Goal: Communication & Community: Share content

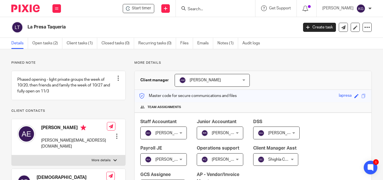
click at [219, 9] on input "Search" at bounding box center [212, 9] width 51 height 5
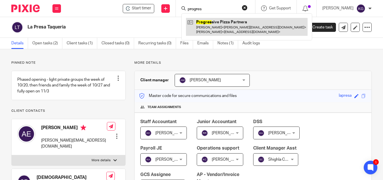
type input "progres"
click at [221, 32] on link at bounding box center [247, 27] width 122 height 18
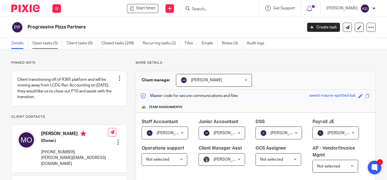
click at [40, 45] on link "Open tasks (5)" at bounding box center [47, 43] width 30 height 11
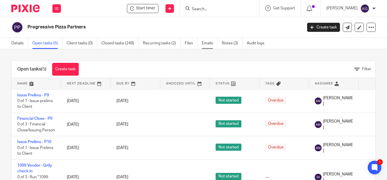
click at [208, 45] on link "Emails" at bounding box center [210, 43] width 16 height 11
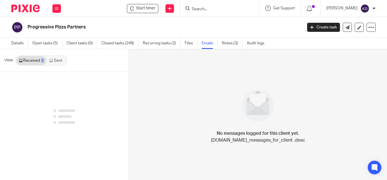
click at [57, 58] on link "Sent" at bounding box center [57, 60] width 20 height 9
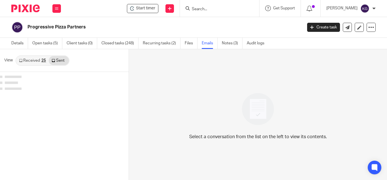
click at [24, 59] on link "Received 25" at bounding box center [32, 60] width 33 height 9
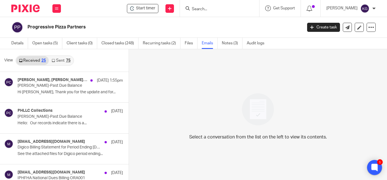
click at [374, 169] on div at bounding box center [375, 167] width 15 height 15
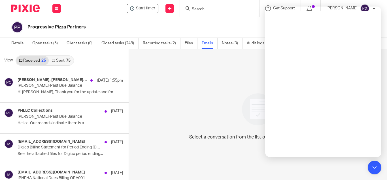
click at [197, 94] on div "Select a conversation from the list on the left to view its contents." at bounding box center [258, 114] width 258 height 131
click at [378, 166] on icon at bounding box center [374, 167] width 9 height 9
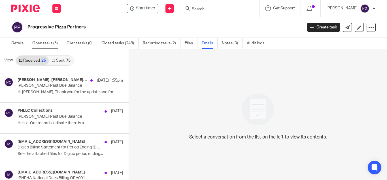
click at [50, 42] on link "Open tasks (5)" at bounding box center [47, 43] width 30 height 11
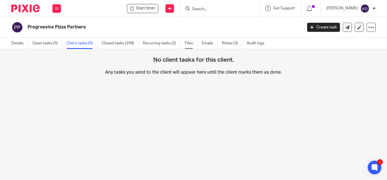
click at [189, 44] on link "Files" at bounding box center [191, 43] width 13 height 11
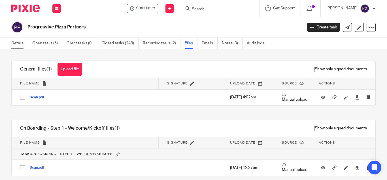
click at [18, 42] on link "Details" at bounding box center [19, 43] width 17 height 11
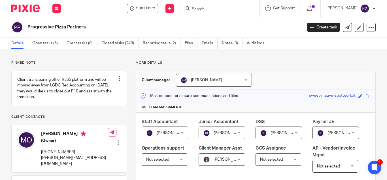
click at [294, 12] on div "Get Support Contact Support Help Documentation Access the academy View roadmap" at bounding box center [280, 8] width 41 height 17
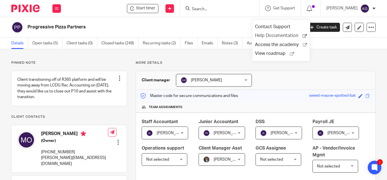
click at [280, 36] on span "Help Documentation" at bounding box center [279, 36] width 48 height 6
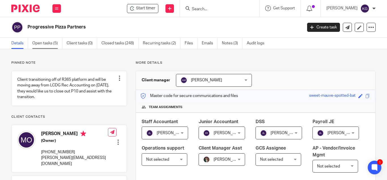
click at [48, 43] on link "Open tasks (5)" at bounding box center [47, 43] width 30 height 11
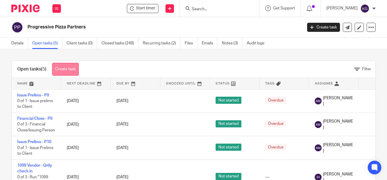
click at [62, 69] on link "Create task" at bounding box center [65, 69] width 27 height 13
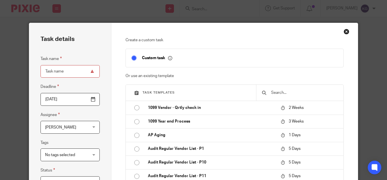
click at [344, 33] on div "Close this dialog window" at bounding box center [347, 32] width 6 height 6
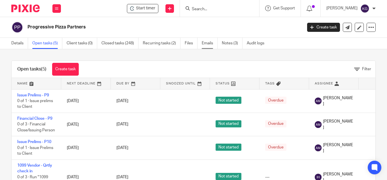
click at [207, 43] on link "Emails" at bounding box center [210, 43] width 16 height 11
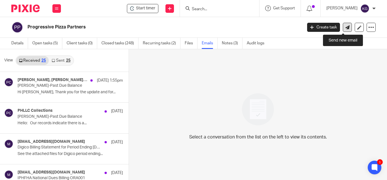
click at [346, 27] on icon at bounding box center [348, 27] width 4 height 4
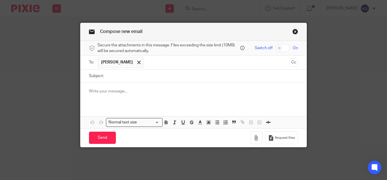
click at [280, 48] on input "checkbox" at bounding box center [283, 48] width 14 height 8
checkbox input "true"
click at [114, 77] on input "Subject:" at bounding box center [203, 75] width 192 height 13
click at [147, 63] on input "text" at bounding box center [217, 62] width 140 height 11
click at [135, 76] on input "Subject:" at bounding box center [203, 75] width 192 height 13
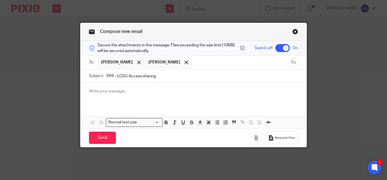
type input "PPP - LCDG Access sharing"
click at [132, 95] on div at bounding box center [194, 94] width 226 height 22
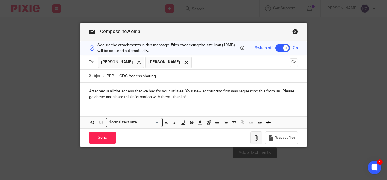
click at [254, 136] on icon "button" at bounding box center [257, 138] width 6 height 6
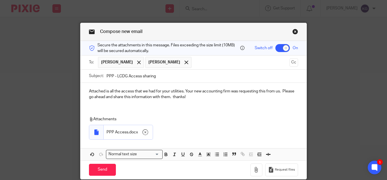
click at [154, 90] on p "Attached is all the access that we had for your utilities. Your new accounting …" at bounding box center [193, 94] width 209 height 12
click at [203, 90] on p "Attached is all the access that we had on our end for your utilities. Your new …" at bounding box center [193, 94] width 209 height 12
click at [201, 90] on p "Attached is all the access that we had on our end for your utilities. Your new …" at bounding box center [193, 94] width 209 height 12
click at [202, 90] on p "Attached is all the access that we had on our end for your utilities. Your new …" at bounding box center [193, 94] width 209 height 12
click at [231, 96] on p "Attached is all the access that we had on our end for your utilities/vendors. Y…" at bounding box center [193, 94] width 209 height 12
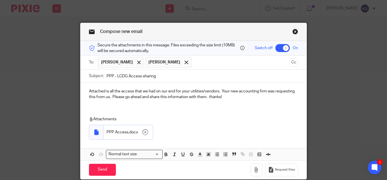
click at [208, 96] on p "Attached is all the access that we had on our end for your utilities/vendors. Y…" at bounding box center [193, 94] width 209 height 12
drag, startPoint x: 221, startPoint y: 89, endPoint x: 224, endPoint y: 89, distance: 3.7
click at [222, 89] on p "Attached is all the access that we had on our end for your utilities/vendors. Y…" at bounding box center [193, 94] width 209 height 12
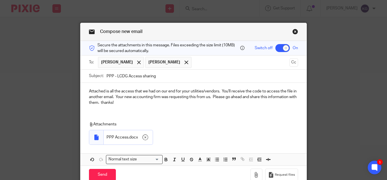
click at [221, 90] on p "Attached is all the access that we had on our end for your utilities/vendors. Y…" at bounding box center [193, 96] width 209 height 17
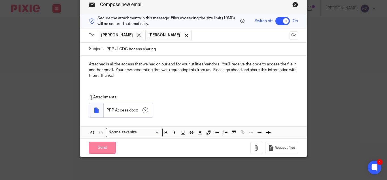
click at [102, 147] on input "Send" at bounding box center [102, 148] width 27 height 12
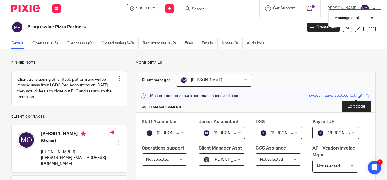
click at [359, 96] on span at bounding box center [361, 96] width 4 height 4
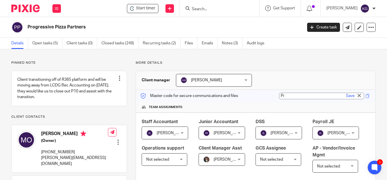
type input "P"
type input "pizzapartners"
click at [348, 95] on link "Save" at bounding box center [350, 96] width 9 height 6
type input "pizzapartners"
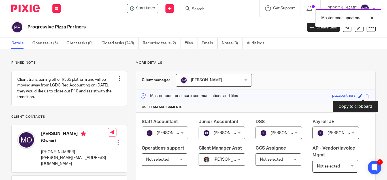
click at [366, 96] on span at bounding box center [368, 96] width 4 height 4
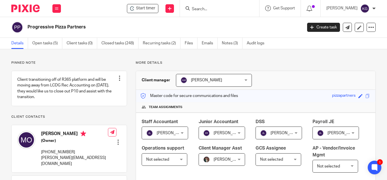
click at [208, 6] on form at bounding box center [221, 8] width 60 height 7
click at [208, 8] on input "Search" at bounding box center [216, 9] width 51 height 5
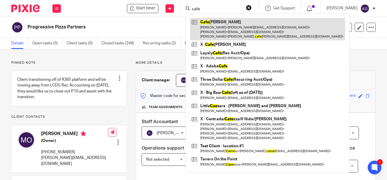
type input "cafe"
click at [214, 29] on link at bounding box center [267, 29] width 155 height 22
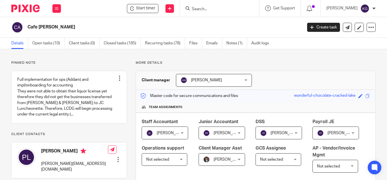
scroll to position [85, 0]
